Goal: Manage account settings

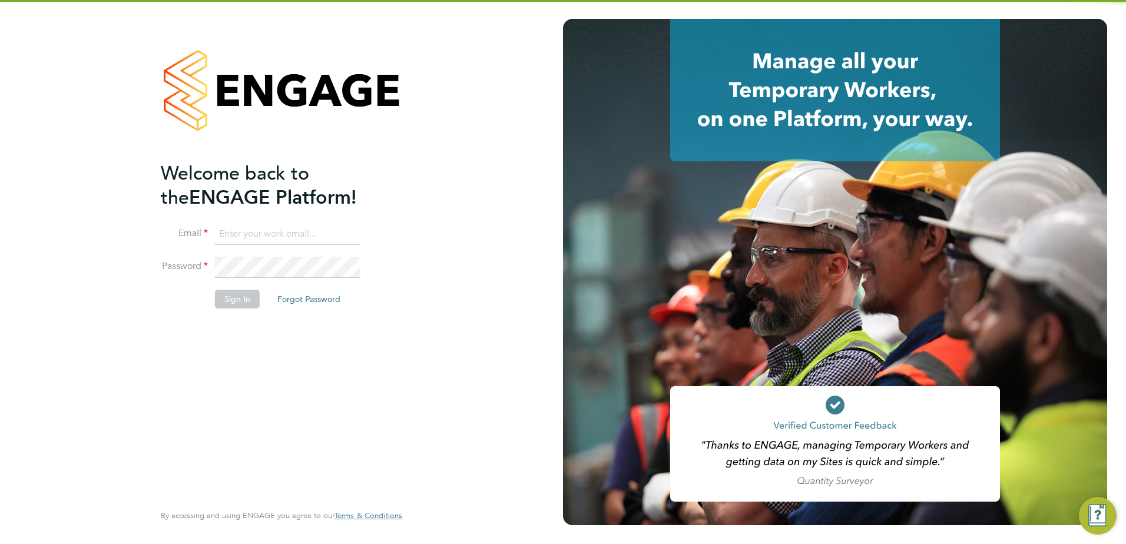
click at [312, 226] on input at bounding box center [288, 234] width 146 height 21
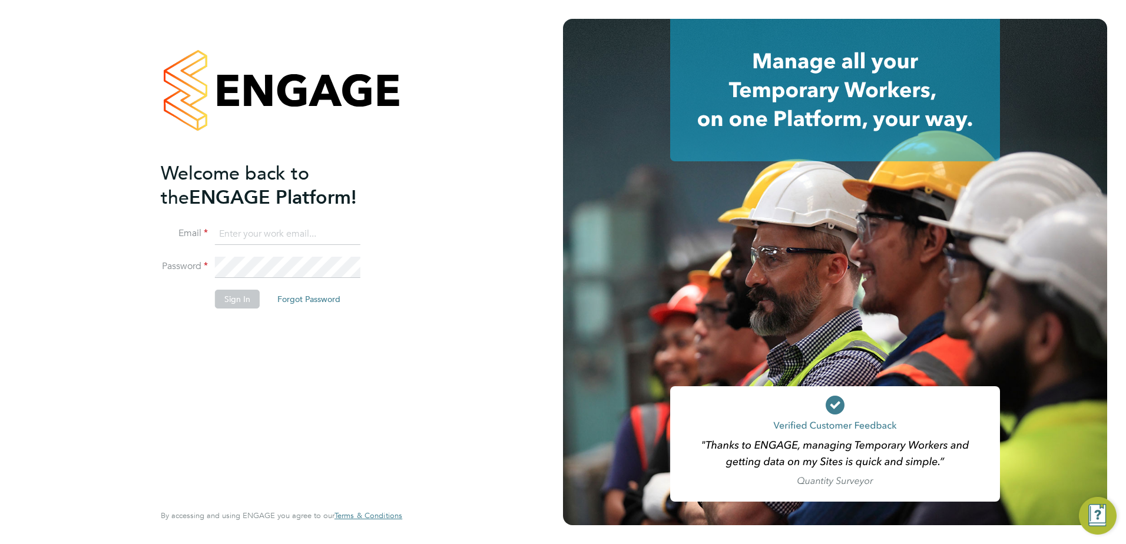
type input "support@engagelabs.io"
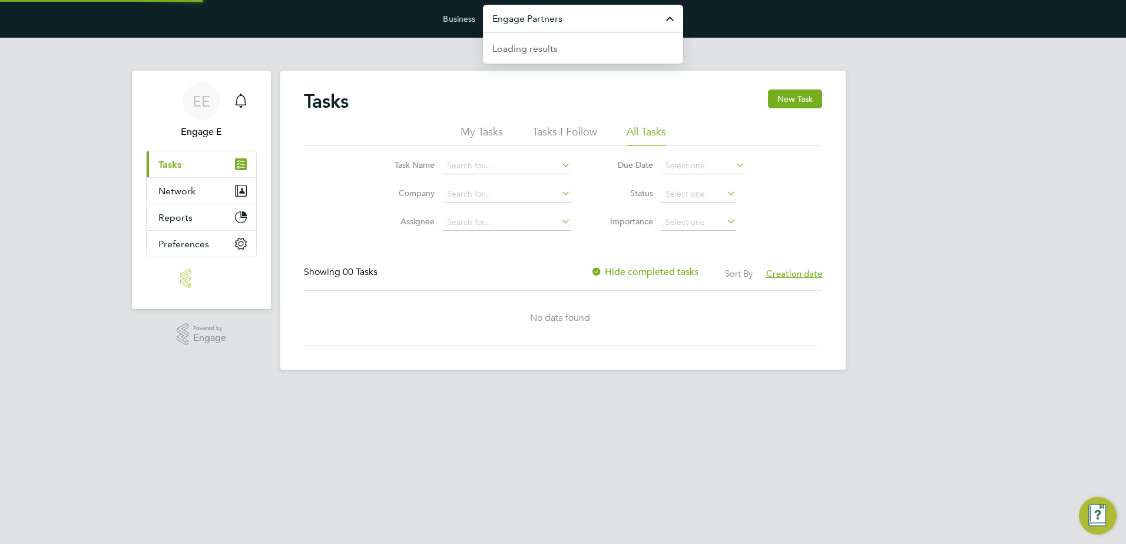
click at [555, 18] on input "Engage Partners" at bounding box center [583, 19] width 200 height 28
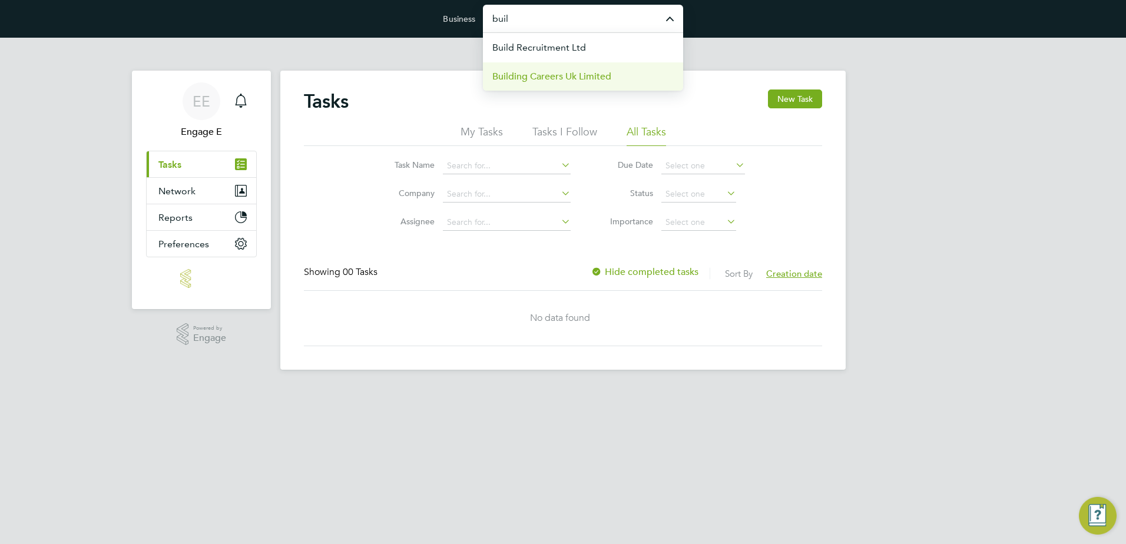
click at [601, 78] on span "Building Careers Uk Limited" at bounding box center [551, 77] width 119 height 14
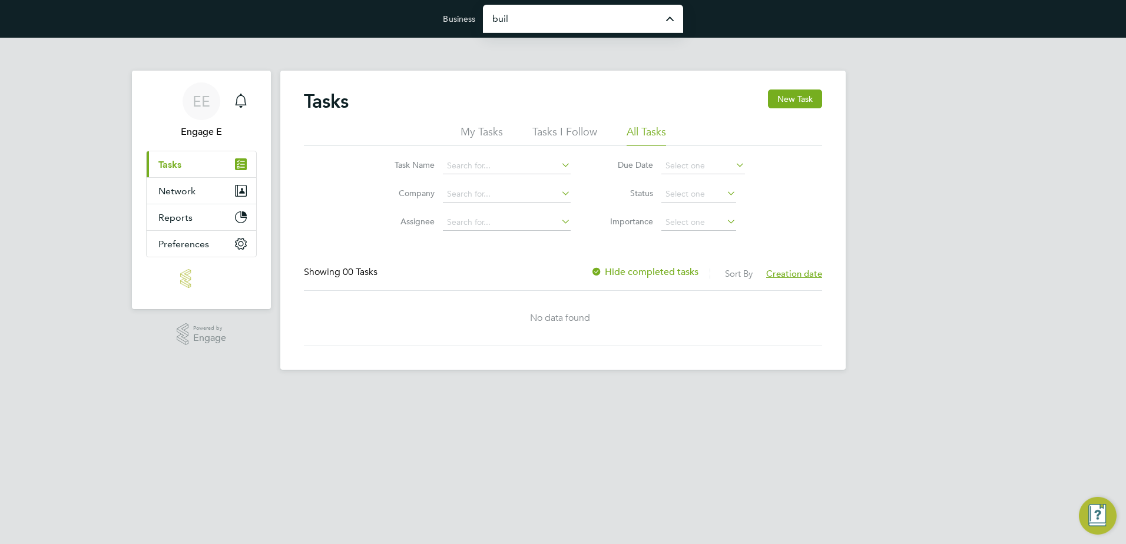
type input "Building Careers Uk Limited"
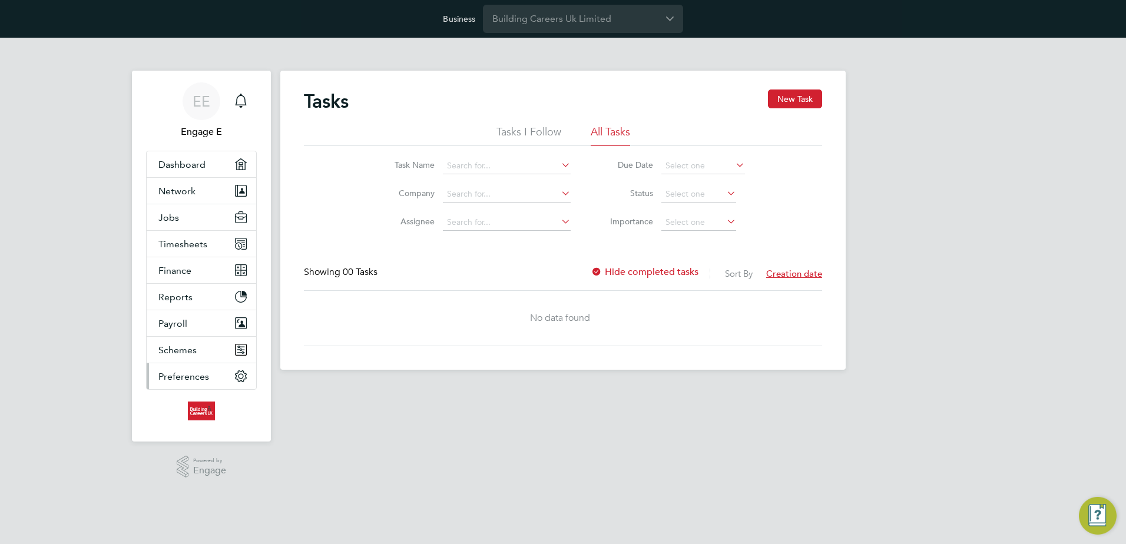
click at [233, 371] on button "Preferences" at bounding box center [202, 376] width 110 height 26
click at [224, 381] on button "Preferences" at bounding box center [202, 376] width 110 height 26
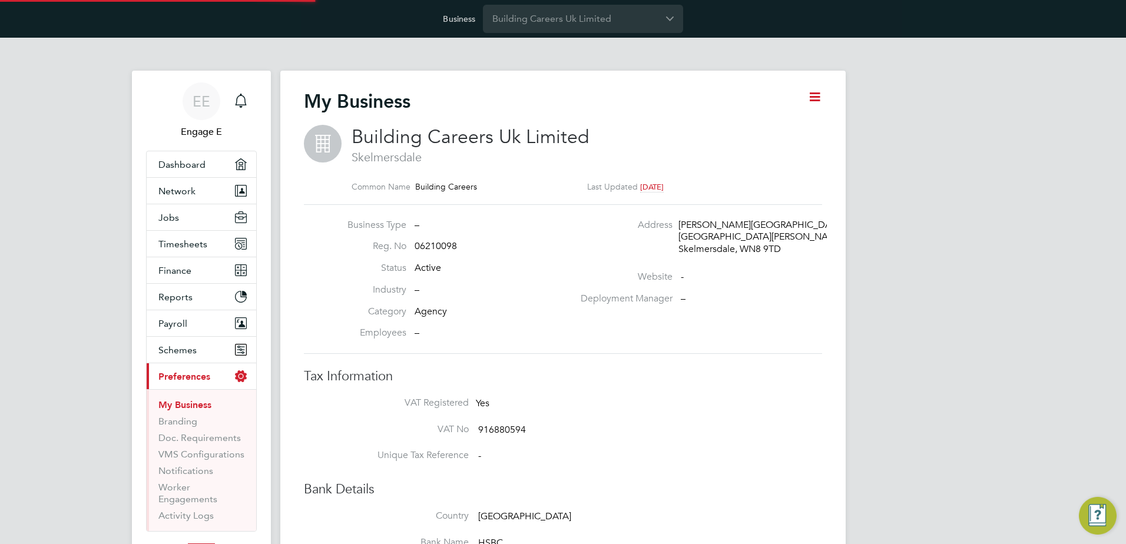
click at [396, 315] on label "Category" at bounding box center [374, 312] width 65 height 12
click at [423, 315] on span "Agency" at bounding box center [431, 312] width 32 height 12
drag, startPoint x: 423, startPoint y: 315, endPoint x: 420, endPoint y: 340, distance: 25.5
click at [420, 340] on div "Business Type – Reg. No 06210098 Status Active Industry – Category Agency Emplo…" at bounding box center [563, 279] width 518 height 150
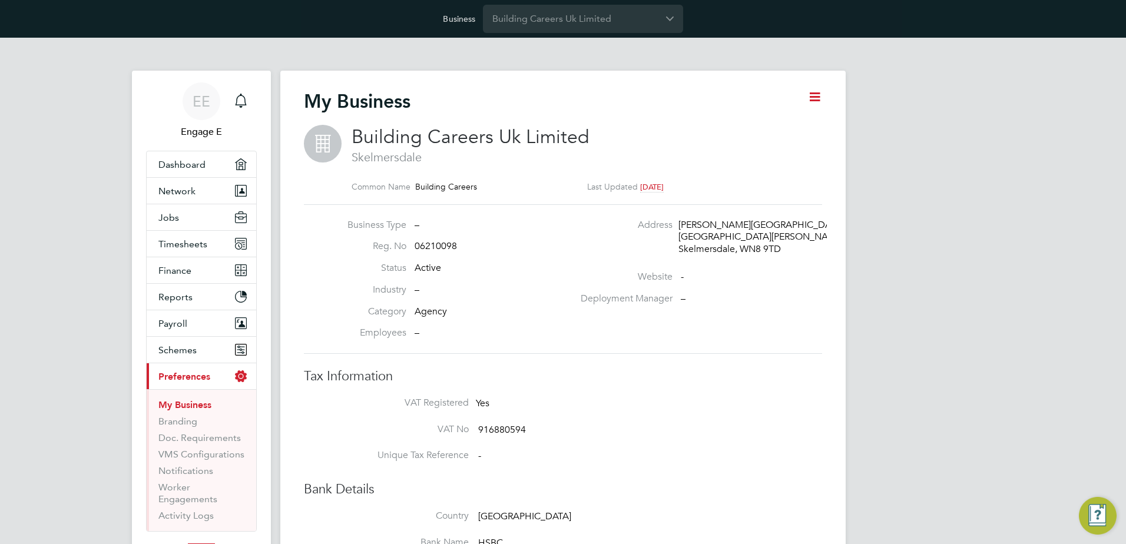
click at [425, 307] on span "Agency" at bounding box center [431, 312] width 32 height 12
click at [520, 18] on input "Building Careers Uk Limited" at bounding box center [583, 19] width 200 height 28
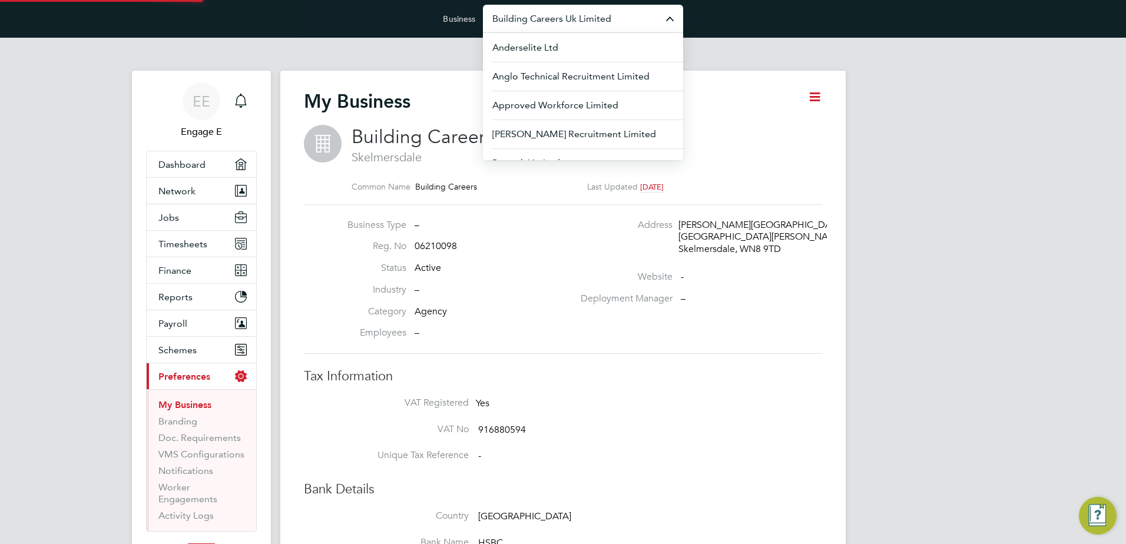
click at [520, 18] on input "Building Careers Uk Limited" at bounding box center [583, 19] width 200 height 28
click at [336, 260] on div "Business Type – Reg. No 06210098 Status Active Industry – Category Agency Emplo…" at bounding box center [563, 279] width 528 height 121
